Goal: Find contact information: Find contact information

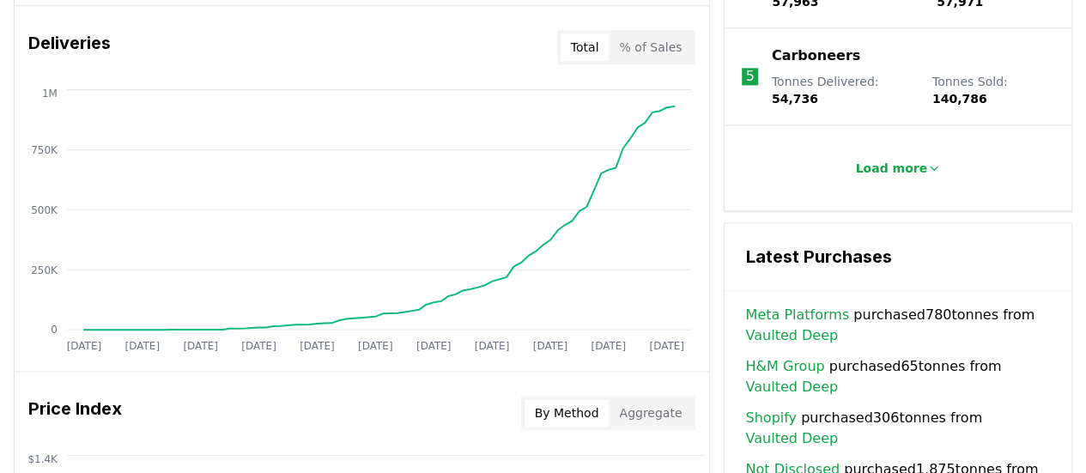
scroll to position [1771, 0]
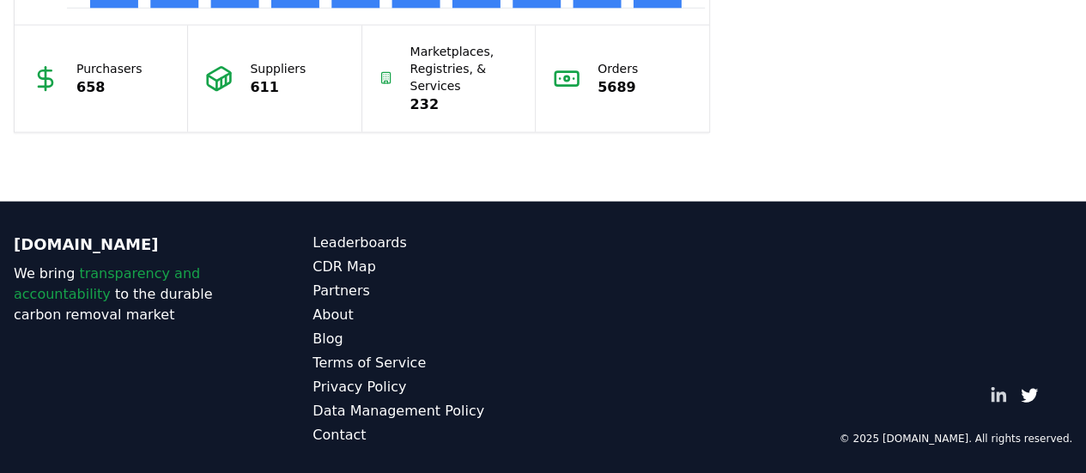
click at [994, 389] on icon "LinkedIn" at bounding box center [997, 395] width 17 height 17
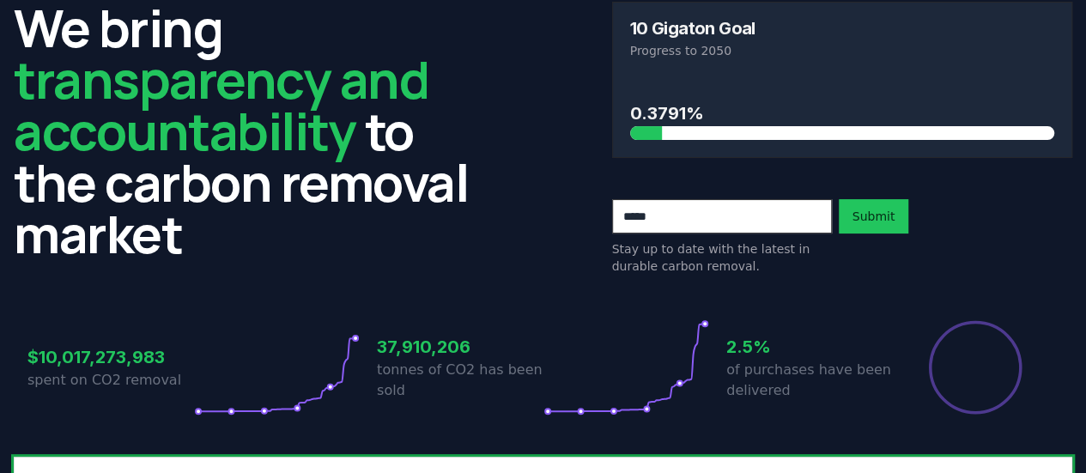
scroll to position [0, 0]
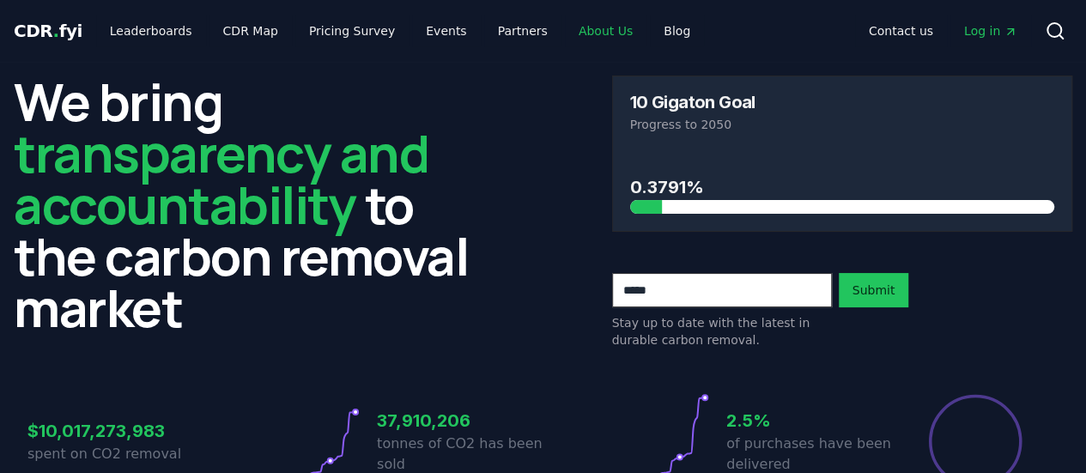
click at [581, 27] on link "About Us" at bounding box center [606, 30] width 82 height 31
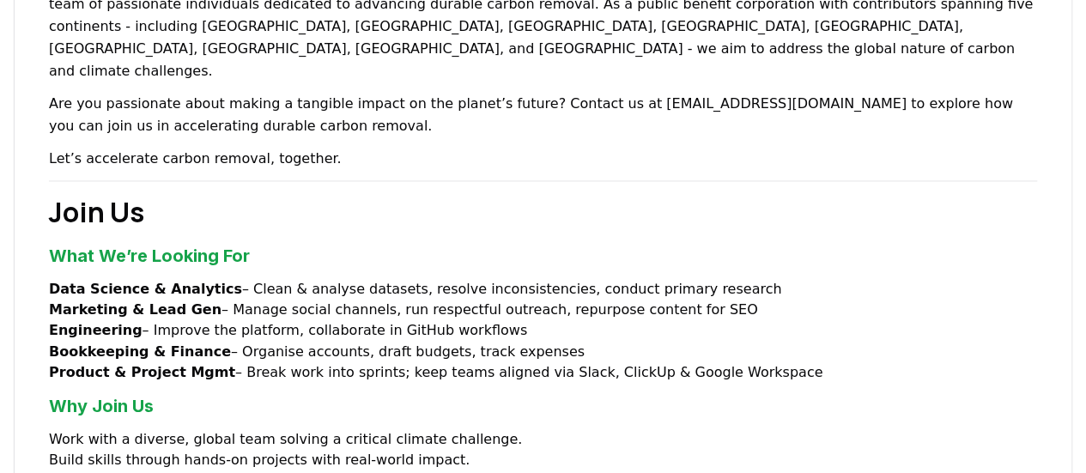
scroll to position [1255, 0]
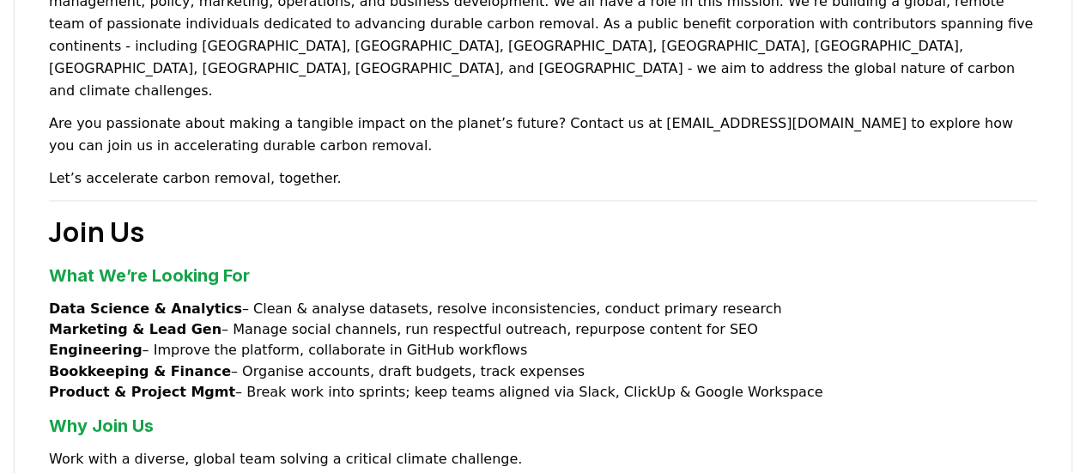
click at [173, 300] on strong "Data Science & Analytics" at bounding box center [145, 308] width 193 height 16
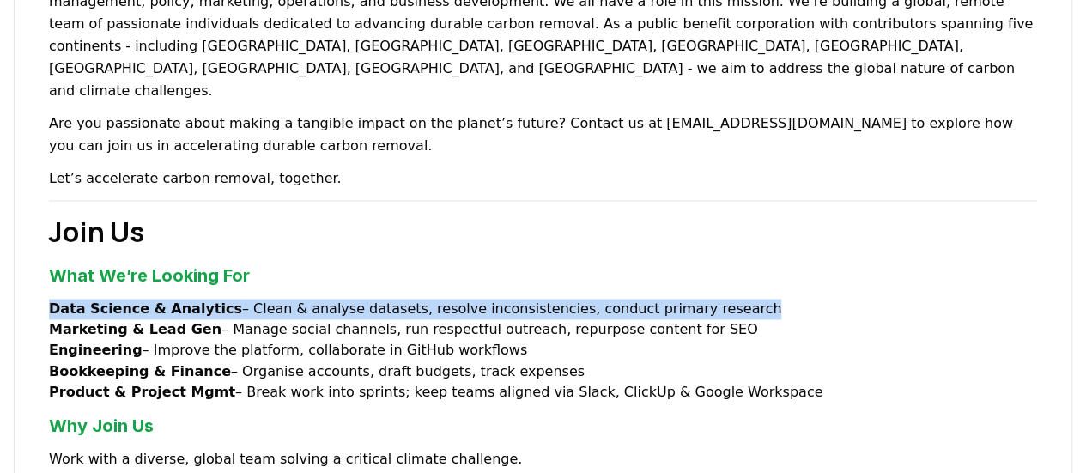
click at [173, 300] on strong "Data Science & Analytics" at bounding box center [145, 308] width 193 height 16
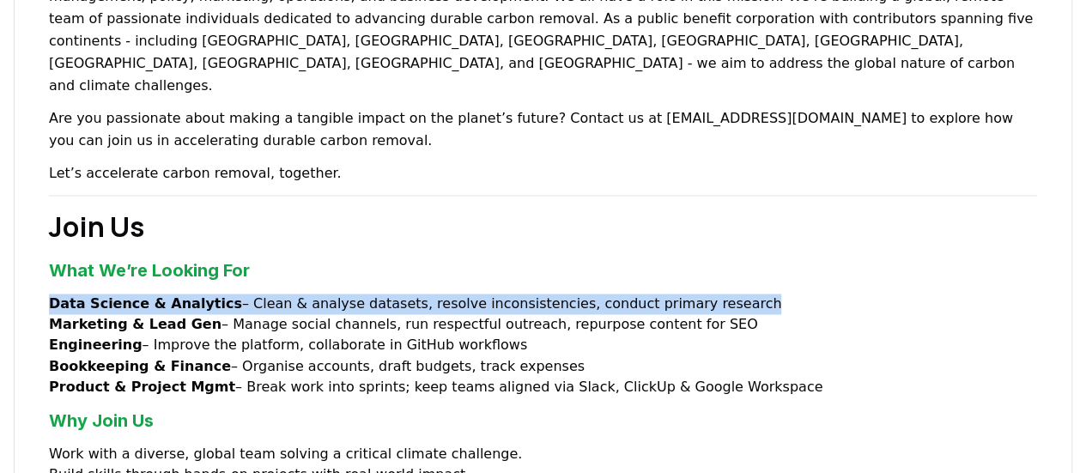
scroll to position [1261, 0]
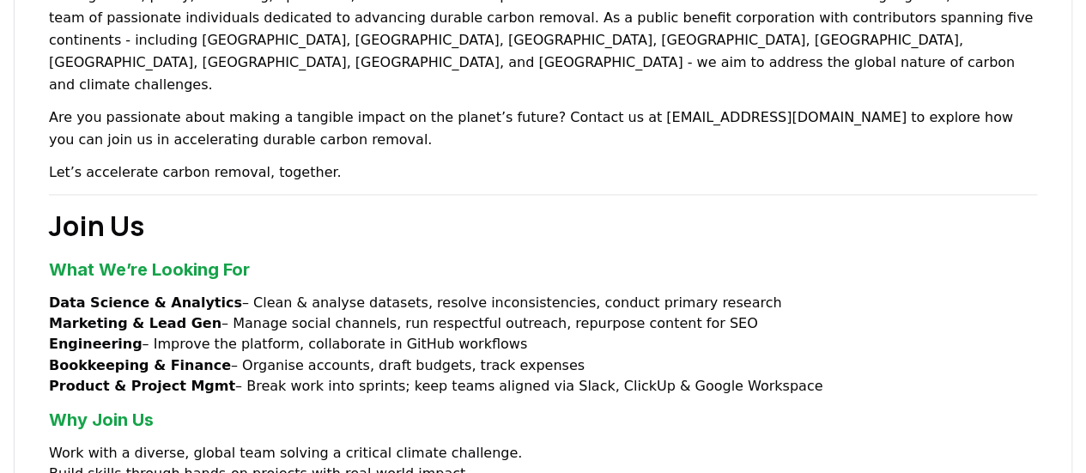
drag, startPoint x: 204, startPoint y: 186, endPoint x: 135, endPoint y: 236, distance: 85.5
click at [135, 334] on li "Engineering – Improve the platform, collaborate in GitHub workflows" at bounding box center [543, 344] width 988 height 21
click at [187, 377] on strong "Product & Project Mgmt" at bounding box center [142, 385] width 186 height 16
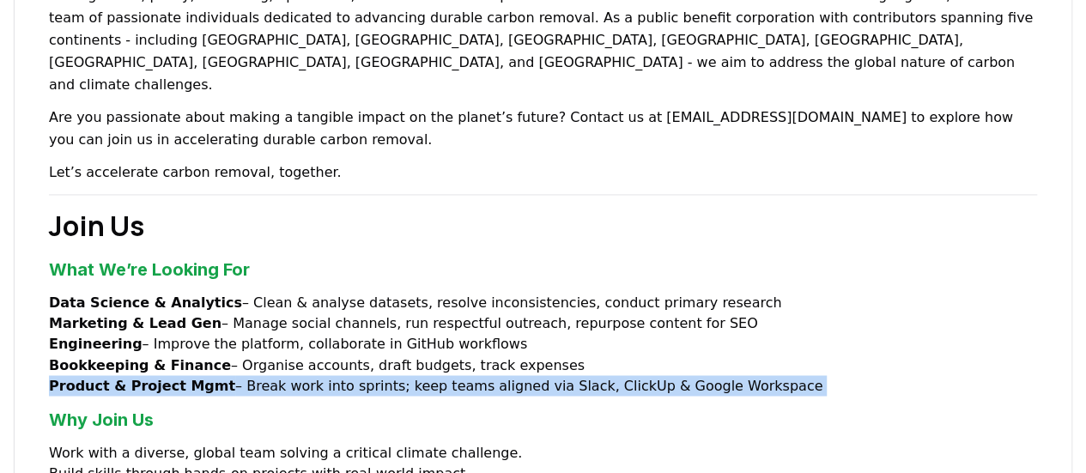
click at [187, 377] on strong "Product & Project Mgmt" at bounding box center [142, 385] width 186 height 16
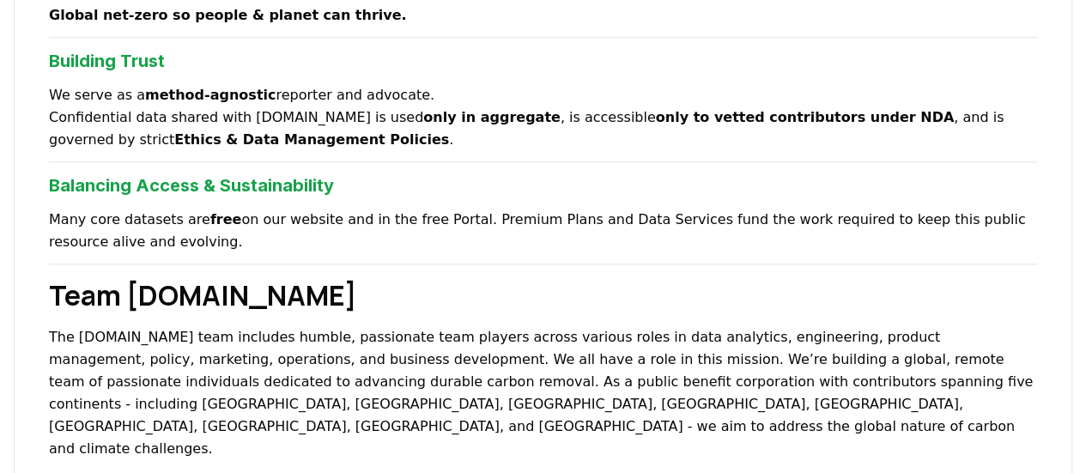
scroll to position [1201, 0]
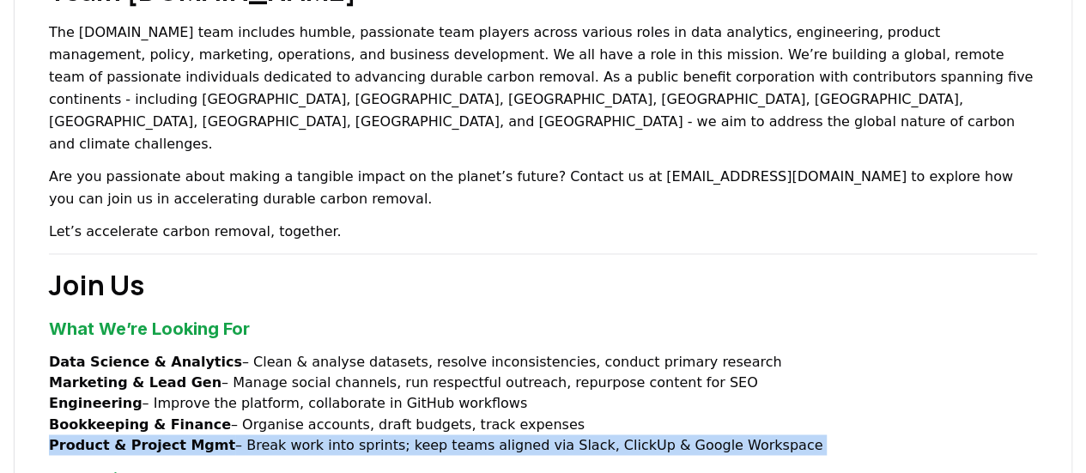
click at [139, 436] on strong "Product & Project Mgmt" at bounding box center [142, 444] width 186 height 16
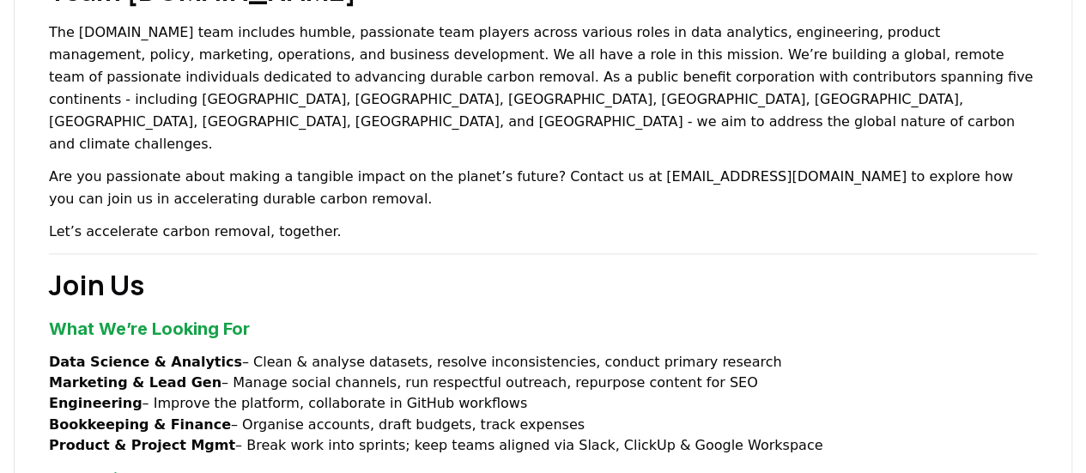
click at [170, 436] on strong "Product & Project Mgmt" at bounding box center [142, 444] width 186 height 16
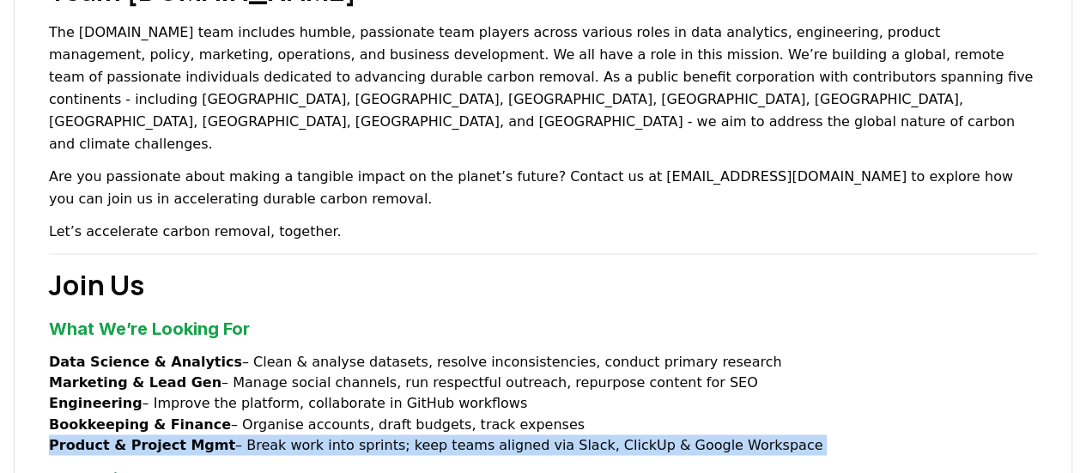
click at [170, 436] on strong "Product & Project Mgmt" at bounding box center [142, 444] width 186 height 16
copy div "Product & Project Mgmt – Break work into sprints; keep teams aligned via Slack,…"
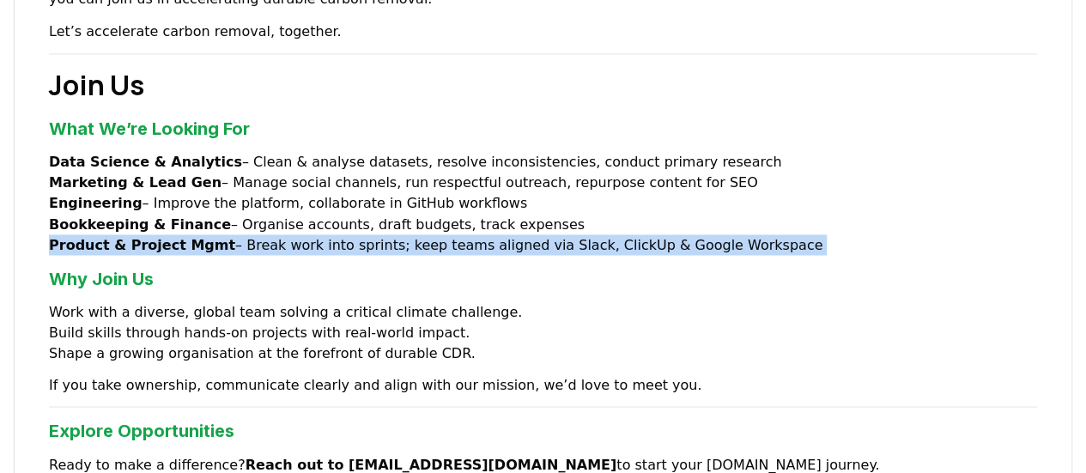
scroll to position [1545, 0]
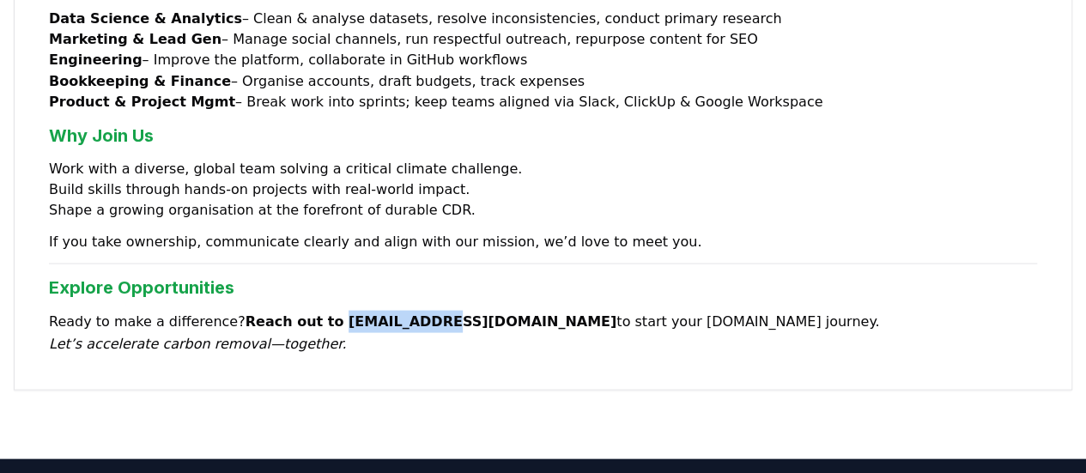
drag, startPoint x: 318, startPoint y: 207, endPoint x: 406, endPoint y: 202, distance: 87.7
click at [406, 310] on p "Ready to make a difference? Reach out to [EMAIL_ADDRESS][DOMAIN_NAME] to start …" at bounding box center [543, 332] width 988 height 45
copy strong "[EMAIL_ADDRESS][DOMAIN_NAME]"
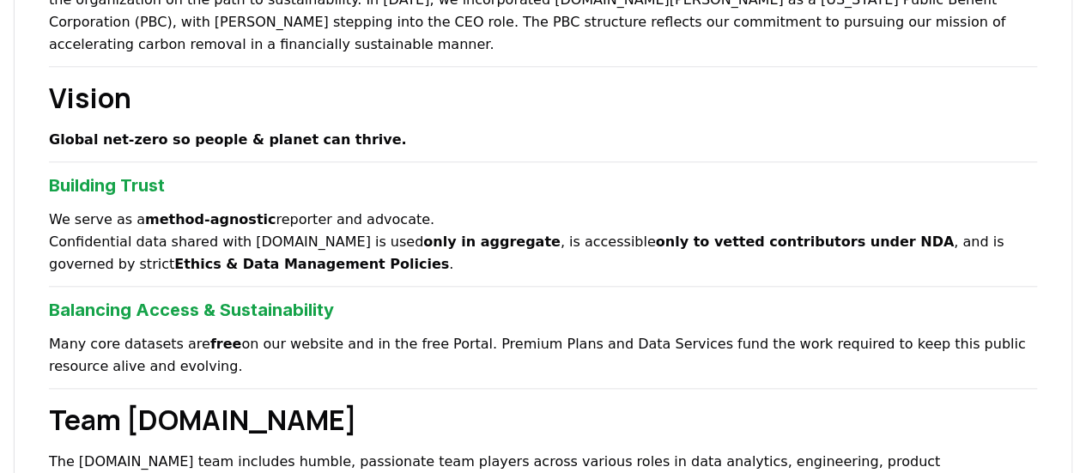
scroll to position [858, 0]
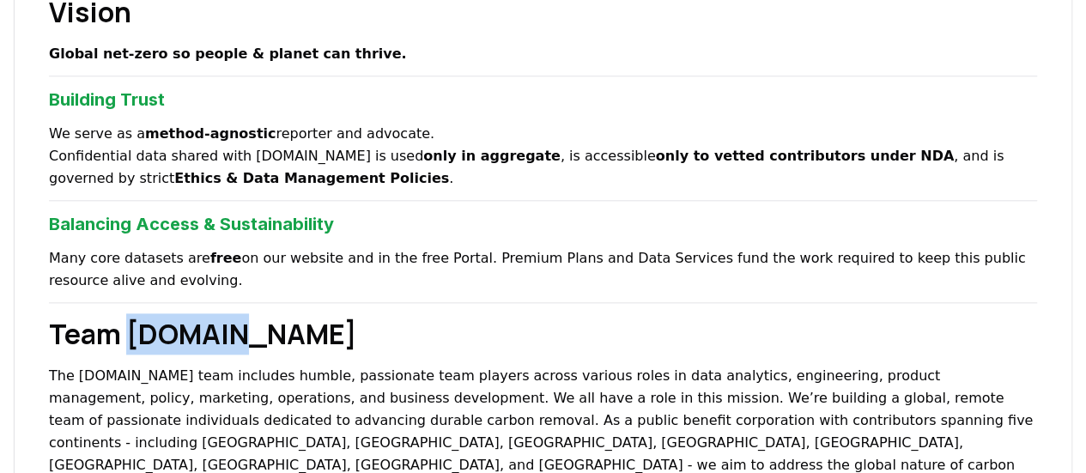
drag, startPoint x: 124, startPoint y: 265, endPoint x: 230, endPoint y: 252, distance: 107.2
click at [230, 313] on h2 "Team [DOMAIN_NAME]" at bounding box center [543, 333] width 988 height 41
copy h2 "[DOMAIN_NAME]"
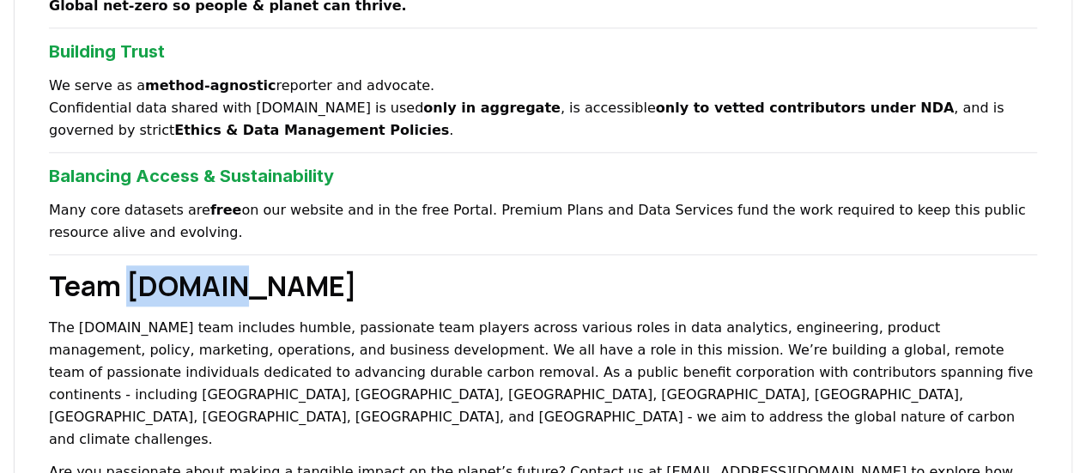
scroll to position [944, 0]
